Goal: Navigation & Orientation: Find specific page/section

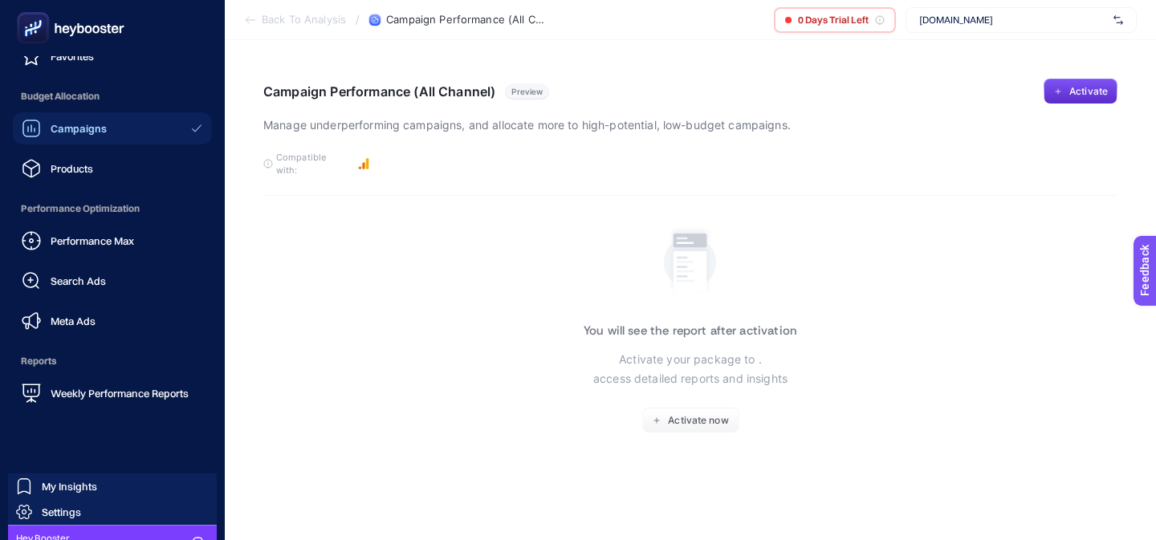
scroll to position [200, 0]
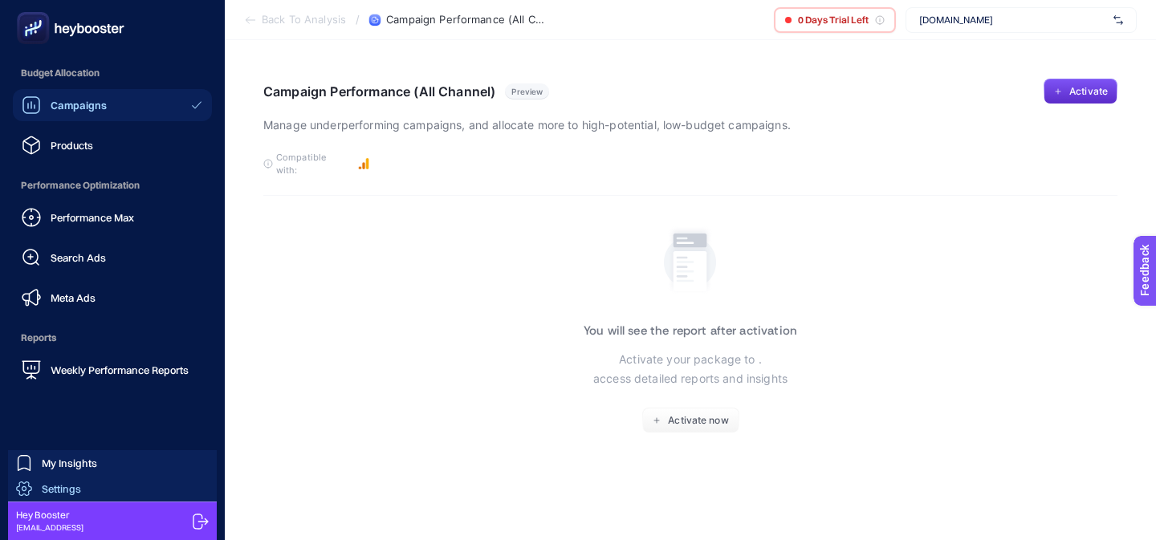
click at [158, 490] on link "Settings" at bounding box center [112, 489] width 209 height 26
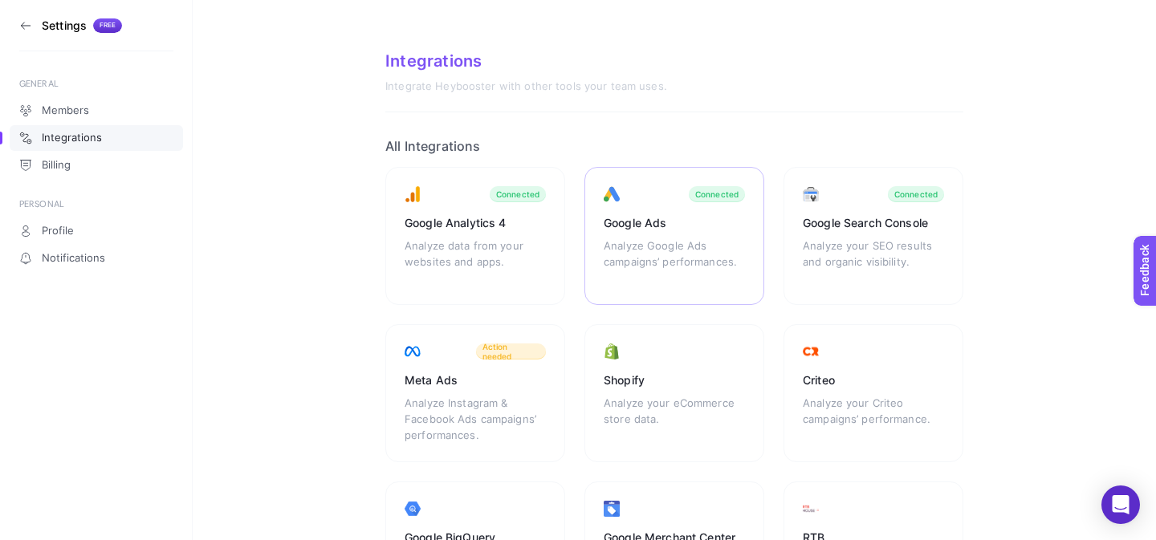
click at [669, 242] on div "Analyze Google Ads campaigns’ performances." at bounding box center [674, 262] width 141 height 48
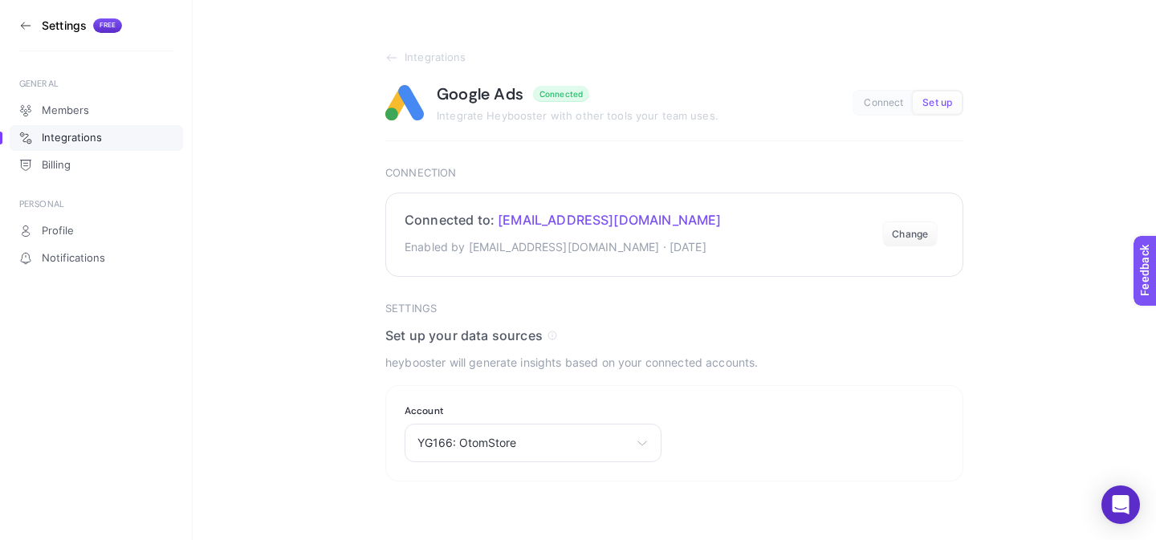
click at [486, 250] on p "Enabled by [EMAIL_ADDRESS][DOMAIN_NAME] · [DATE]" at bounding box center [563, 247] width 317 height 19
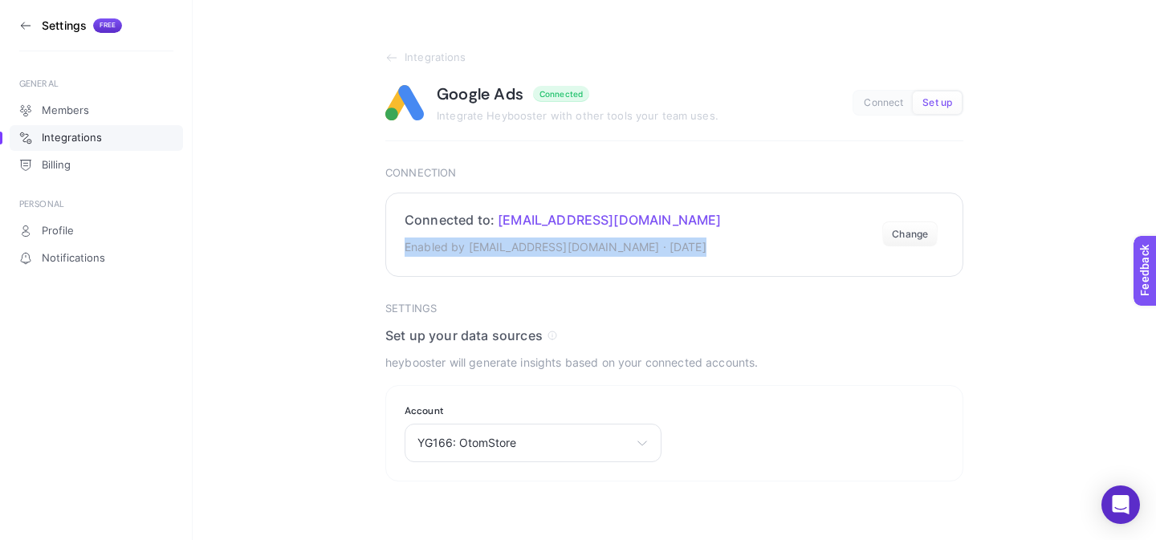
click at [486, 250] on p "Enabled by [EMAIL_ADDRESS][DOMAIN_NAME] · [DATE]" at bounding box center [563, 247] width 317 height 19
click at [474, 250] on p "Enabled by [EMAIL_ADDRESS][DOMAIN_NAME] · [DATE]" at bounding box center [563, 247] width 317 height 19
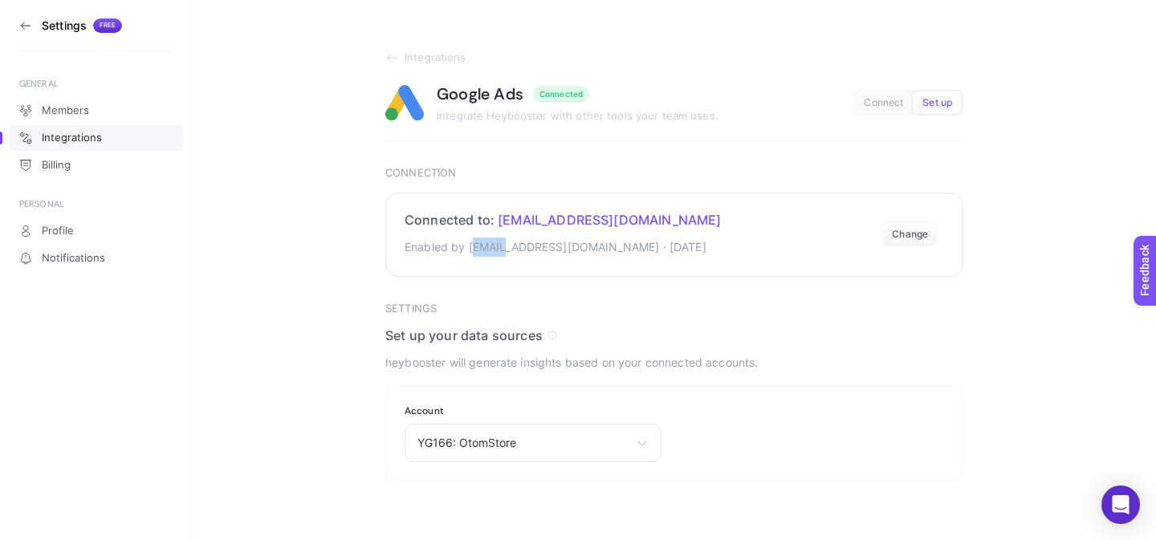
drag, startPoint x: 471, startPoint y: 246, endPoint x: 502, endPoint y: 248, distance: 30.5
click at [502, 248] on p "Enabled by [EMAIL_ADDRESS][DOMAIN_NAME] · [DATE]" at bounding box center [563, 247] width 317 height 19
drag, startPoint x: 498, startPoint y: 219, endPoint x: 643, endPoint y: 219, distance: 144.5
click at [643, 219] on span "[EMAIL_ADDRESS][DOMAIN_NAME]" at bounding box center [609, 220] width 223 height 16
copy span "[EMAIL_ADDRESS][DOMAIN_NAME]"
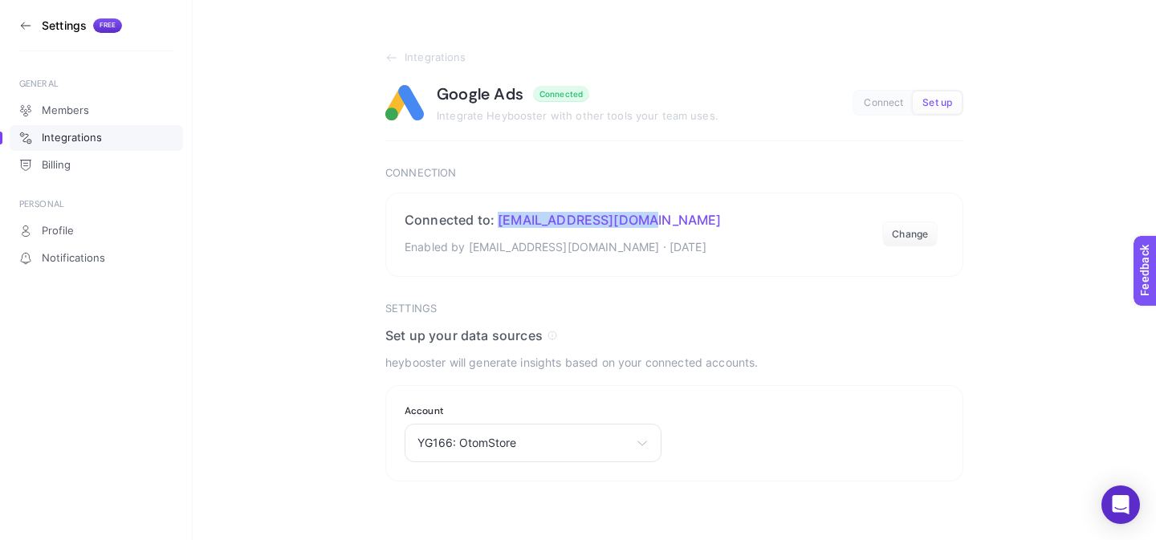
click at [21, 23] on icon at bounding box center [25, 25] width 13 height 13
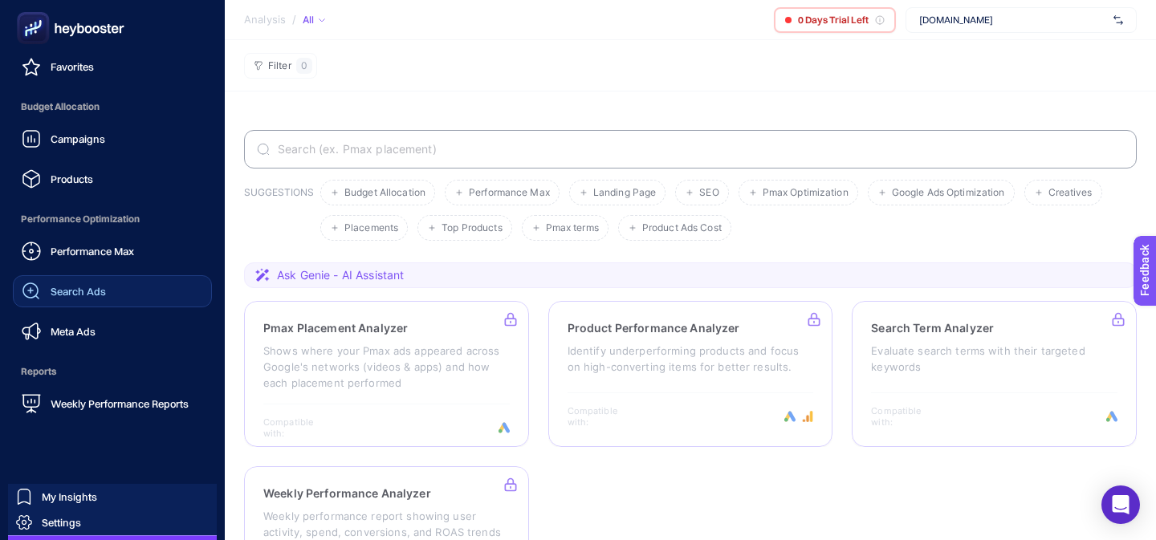
scroll to position [200, 0]
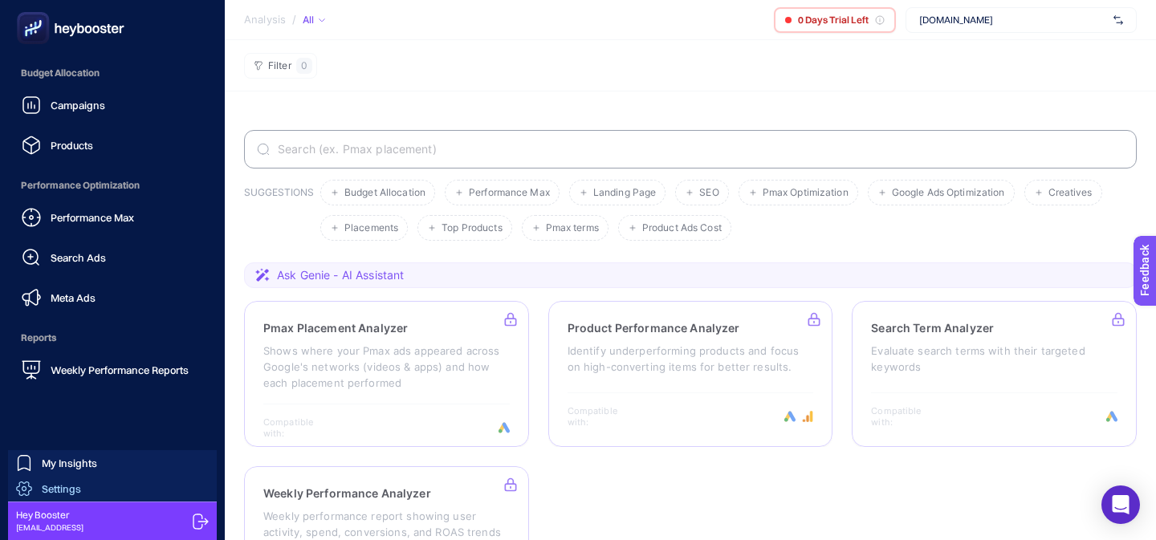
click at [147, 485] on link "Settings" at bounding box center [112, 489] width 209 height 26
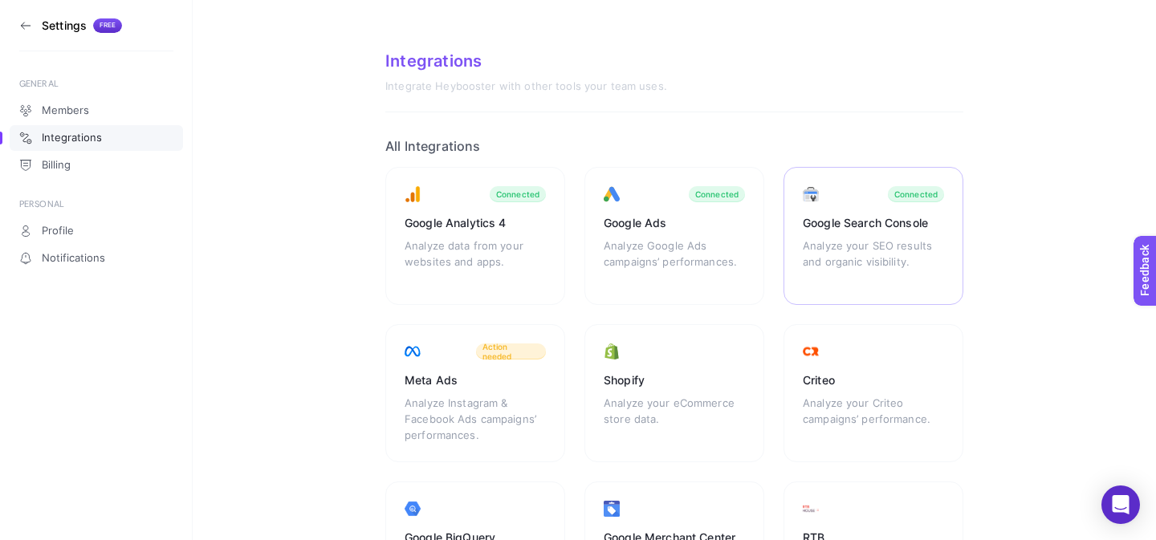
click at [565, 324] on div "Google Search Console Analyze your SEO results and organic visibility. Connected" at bounding box center [475, 393] width 180 height 138
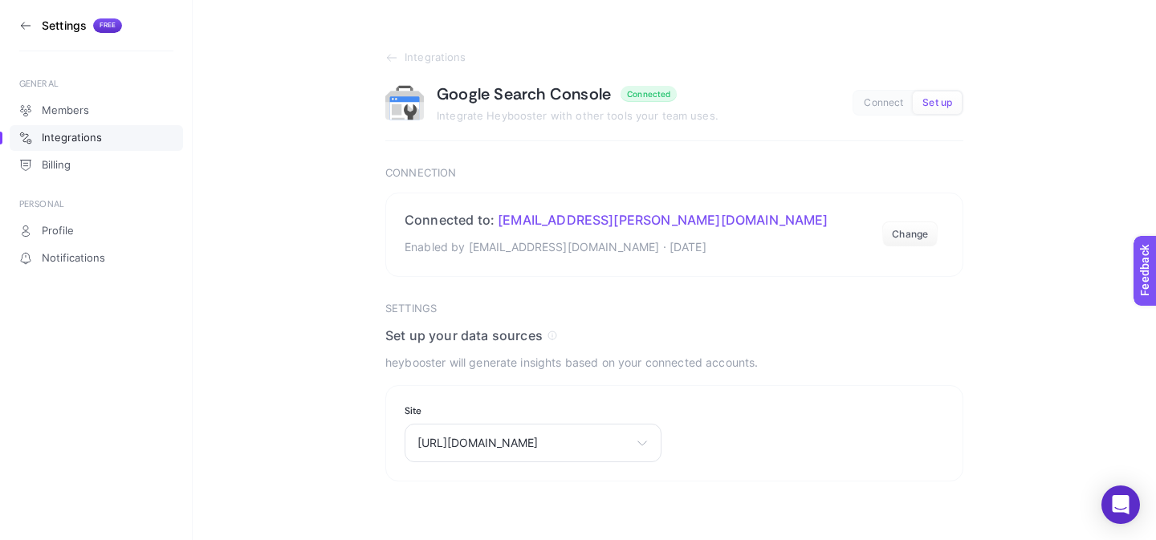
click at [22, 22] on icon at bounding box center [25, 25] width 13 height 13
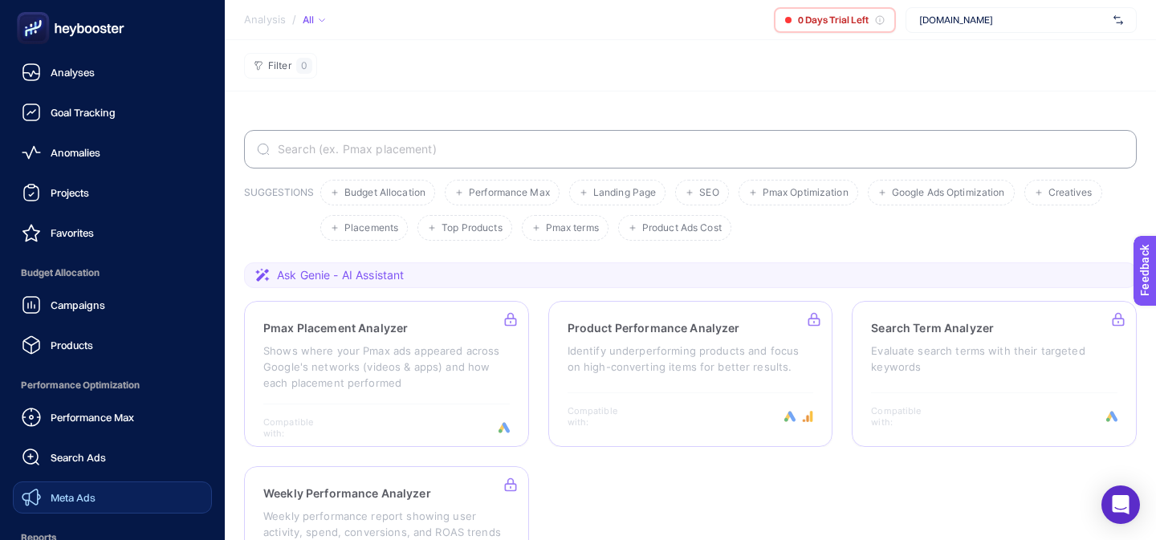
scroll to position [200, 0]
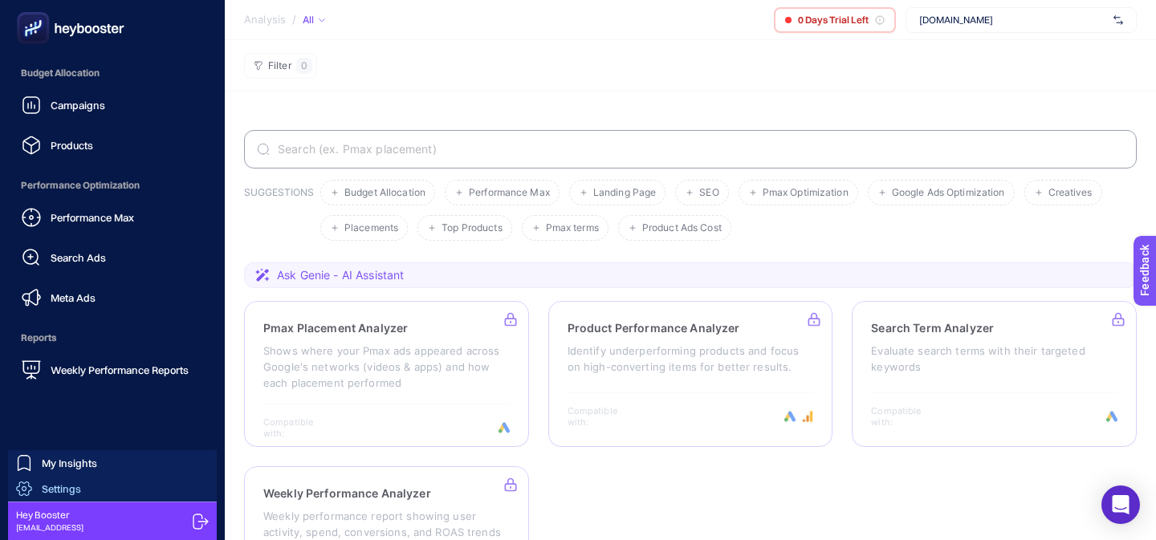
click at [132, 491] on link "Settings" at bounding box center [112, 489] width 209 height 26
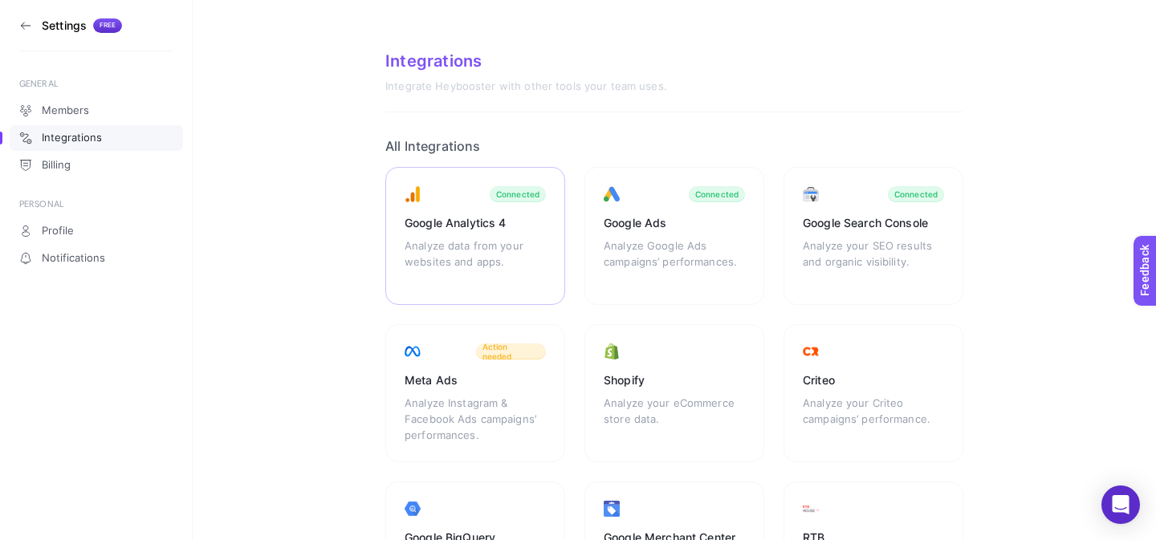
click at [505, 243] on div "Analyze data from your websites and apps." at bounding box center [475, 262] width 141 height 48
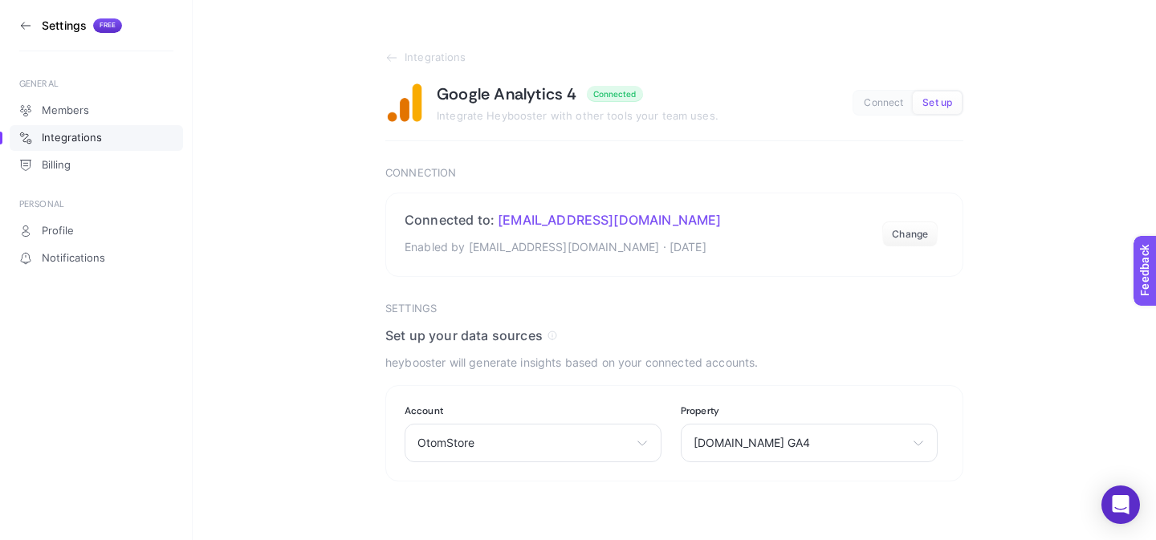
click at [25, 26] on icon at bounding box center [25, 25] width 13 height 13
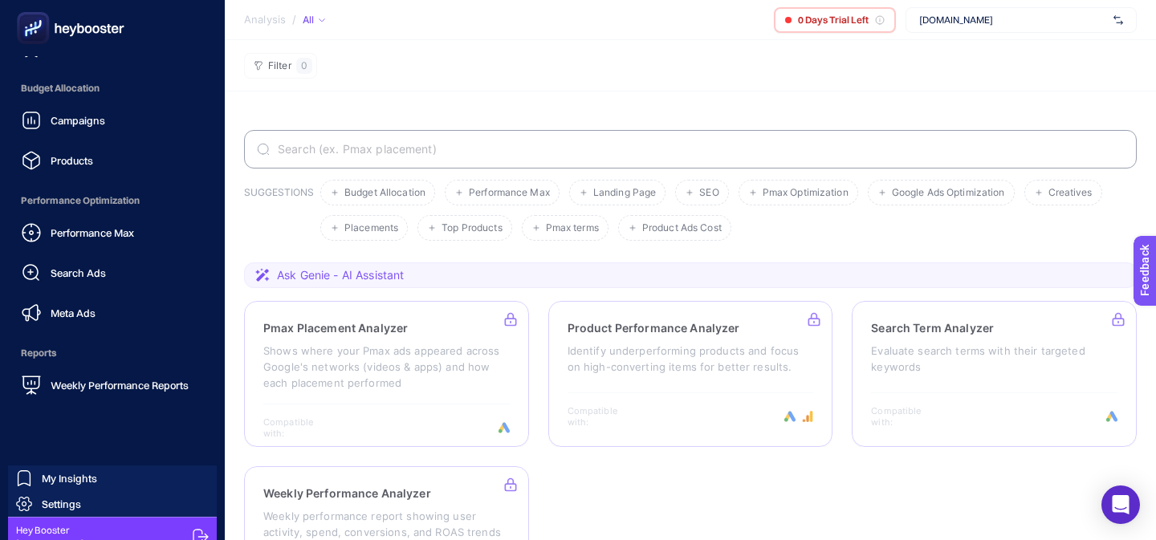
scroll to position [200, 0]
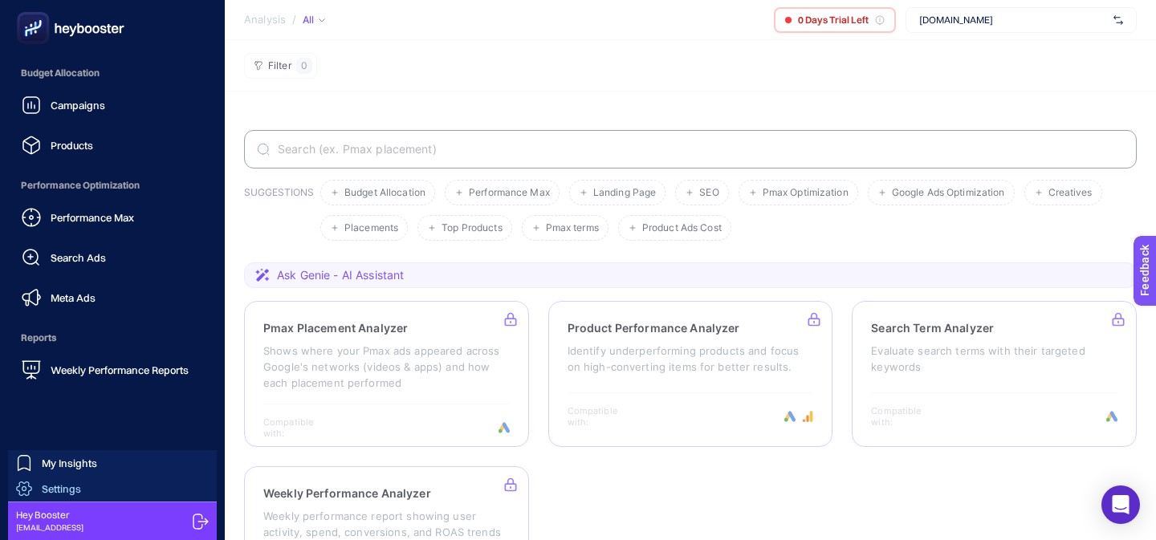
click at [87, 492] on link "Settings" at bounding box center [112, 489] width 209 height 26
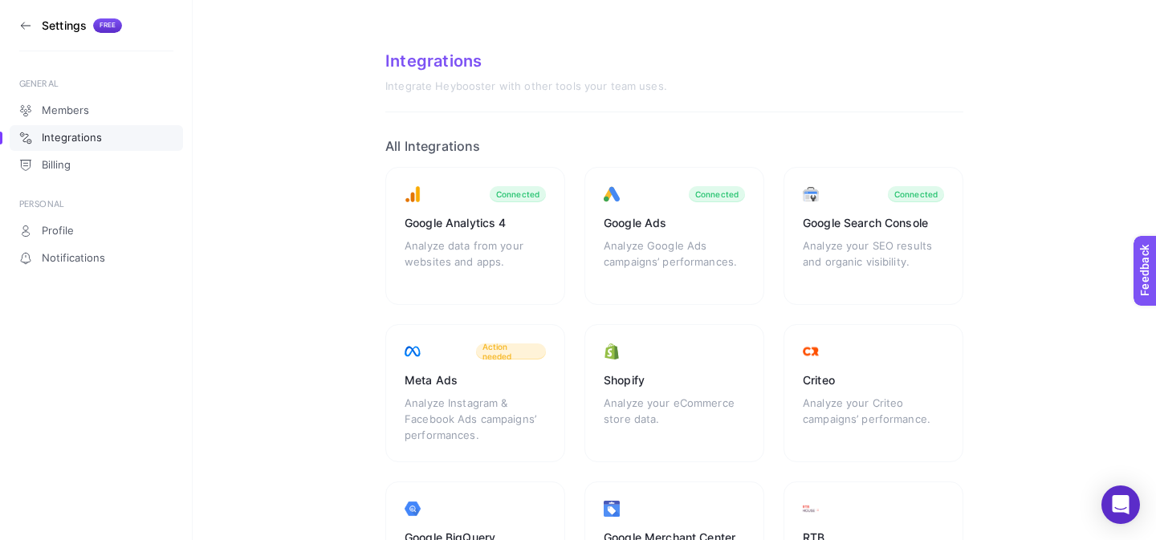
click at [67, 25] on h3 "Settings" at bounding box center [64, 25] width 45 height 13
click at [35, 29] on section "Settings Free" at bounding box center [96, 25] width 154 height 51
click at [23, 23] on icon at bounding box center [25, 25] width 13 height 13
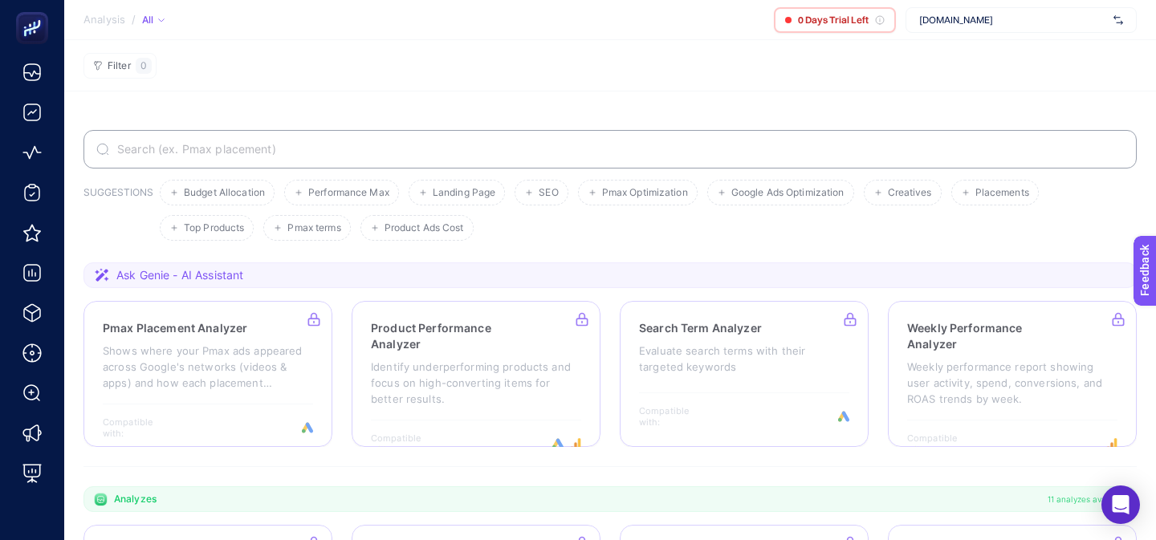
click at [986, 17] on span "[DOMAIN_NAME]" at bounding box center [1013, 20] width 188 height 13
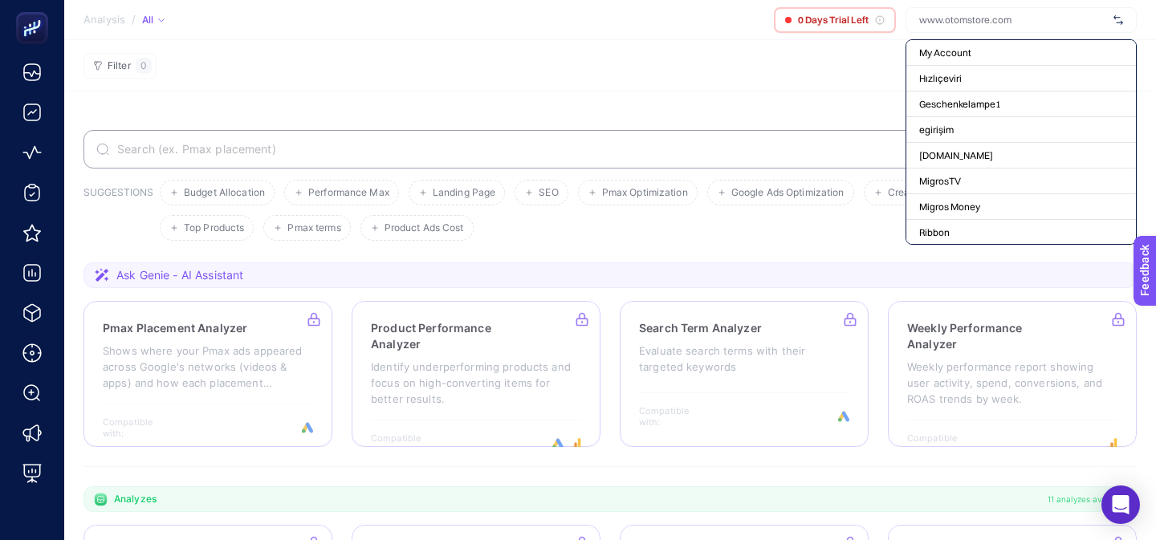
click at [679, 36] on section "Analysis / All 0 Days Trial Left My Account Hızlıçeviri Geschenkelampe1 egirişi…" at bounding box center [610, 20] width 1092 height 40
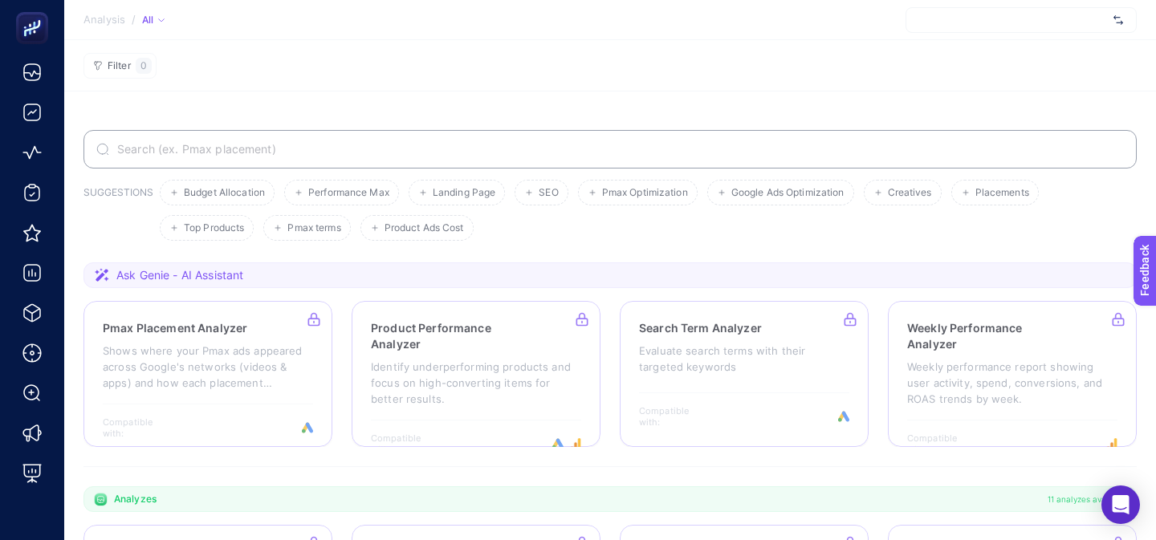
click at [950, 27] on div at bounding box center [1020, 20] width 231 height 26
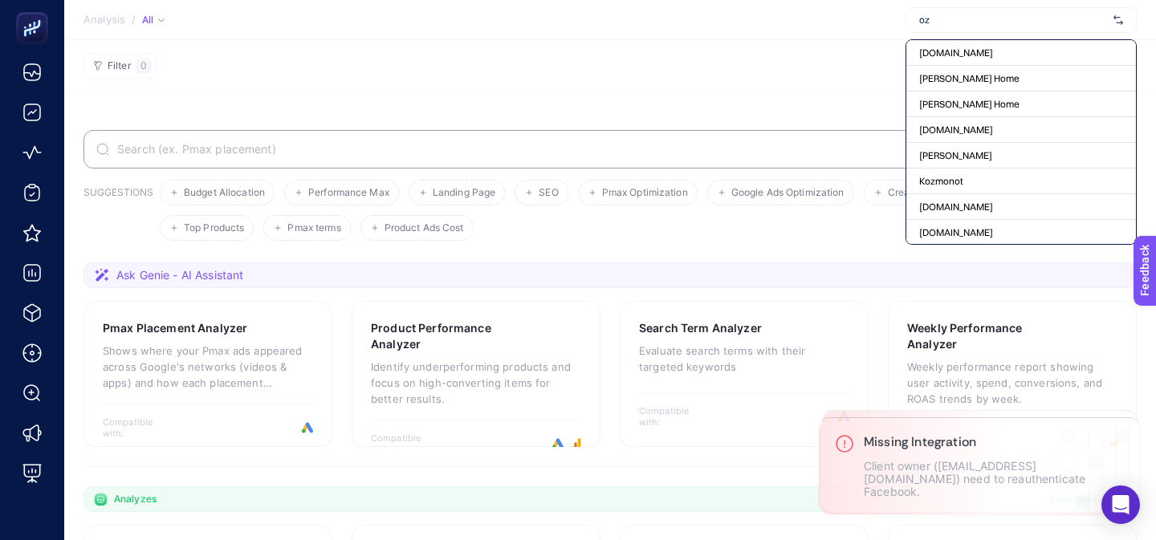
type input "o"
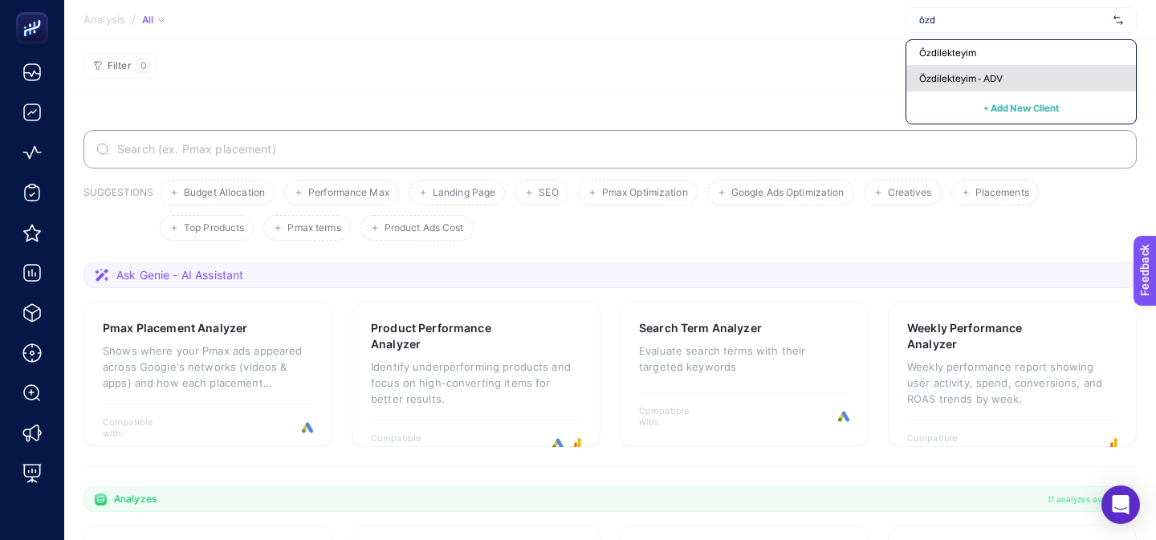
type input "özd"
click at [954, 77] on span "Özdilekteyim - ADV" at bounding box center [960, 78] width 83 height 13
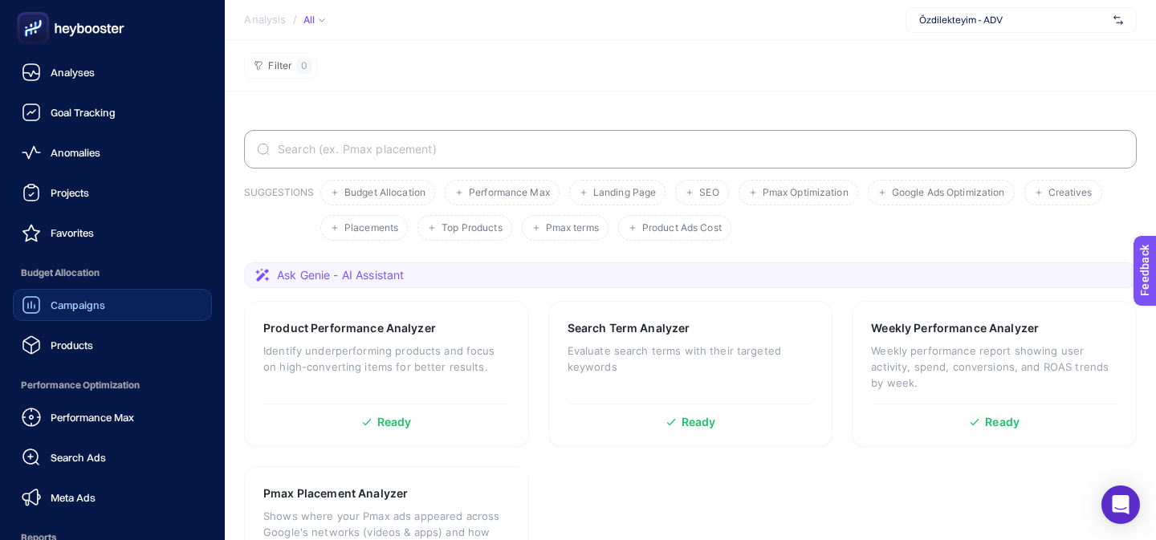
click at [52, 307] on span "Campaigns" at bounding box center [78, 305] width 55 height 13
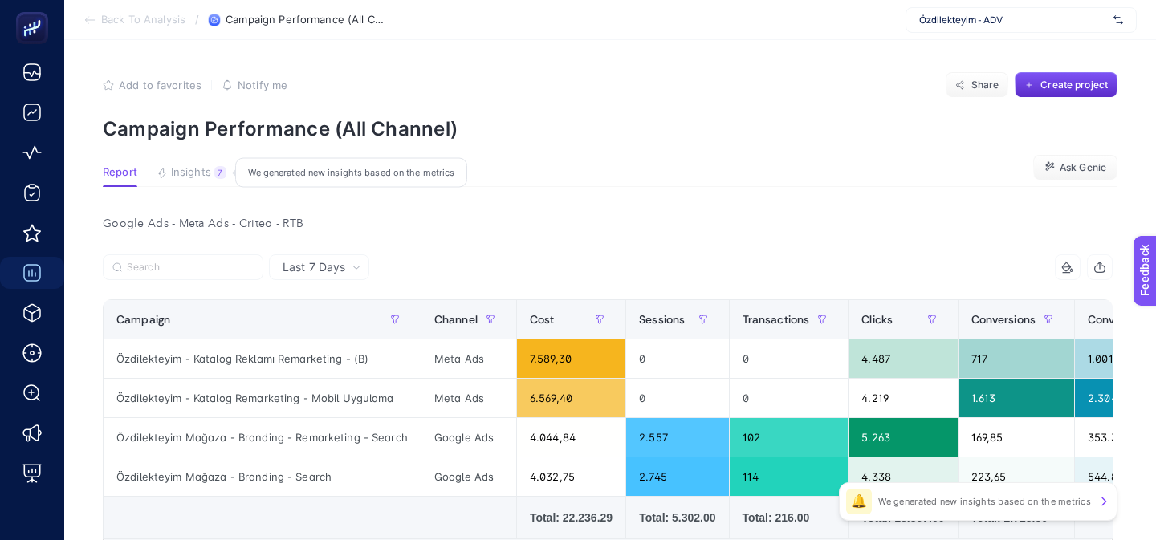
click at [183, 171] on span "Insights" at bounding box center [191, 172] width 40 height 13
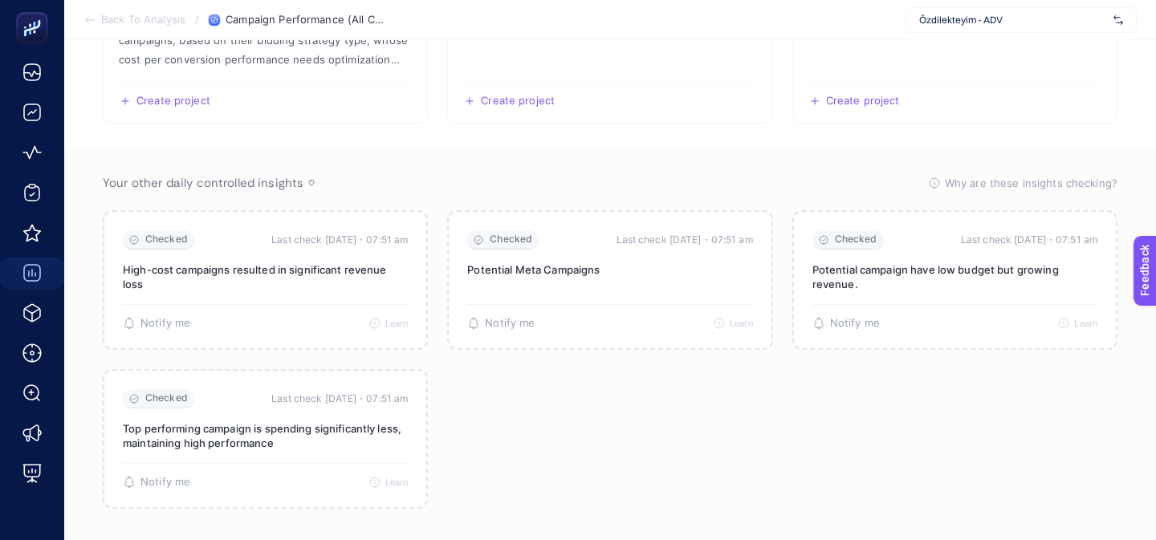
scroll to position [324, 0]
